Goal: Task Accomplishment & Management: Manage account settings

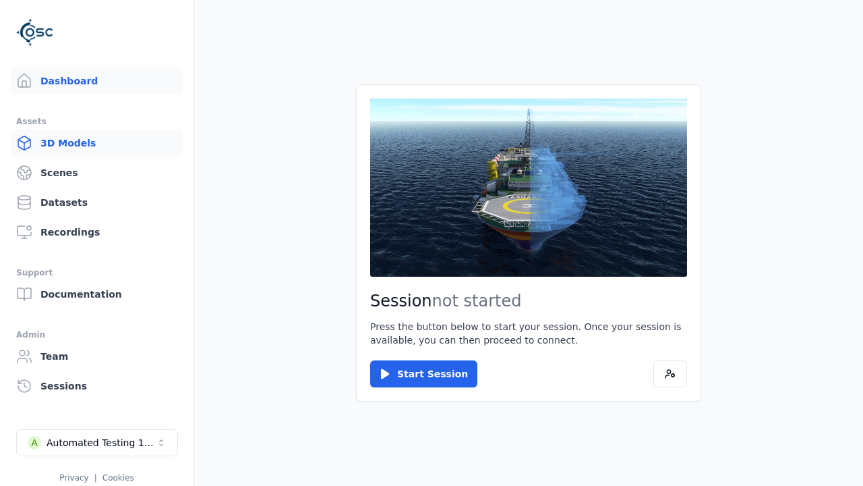
click at [96, 143] on link "3D Models" at bounding box center [97, 142] width 172 height 27
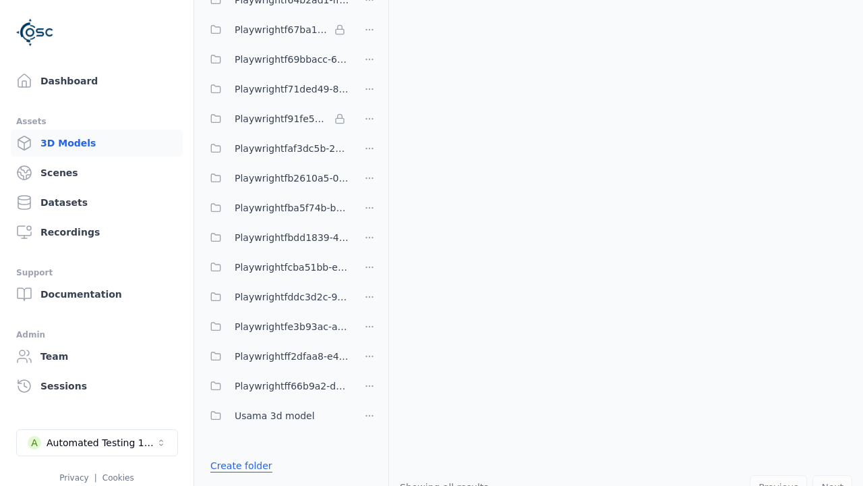
click at [241, 465] on link "Create folder" at bounding box center [241, 465] width 62 height 13
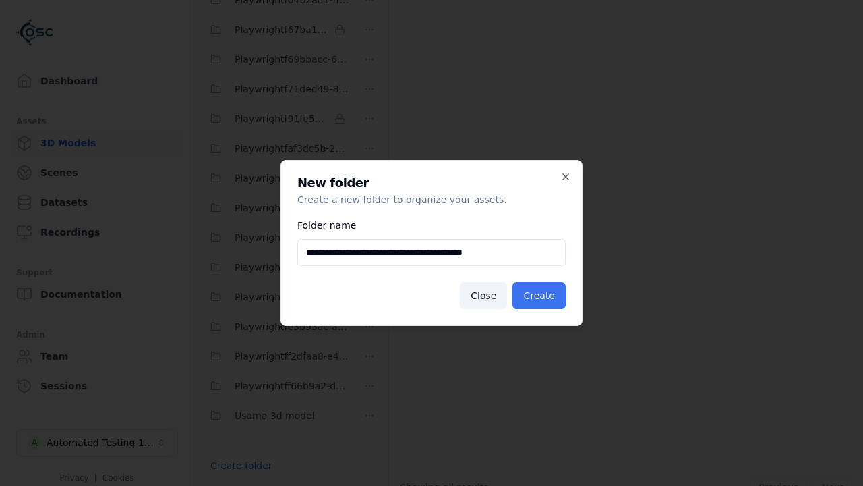
type input "**********"
click at [539, 295] on button "Create" at bounding box center [539, 295] width 53 height 27
